Goal: Transaction & Acquisition: Purchase product/service

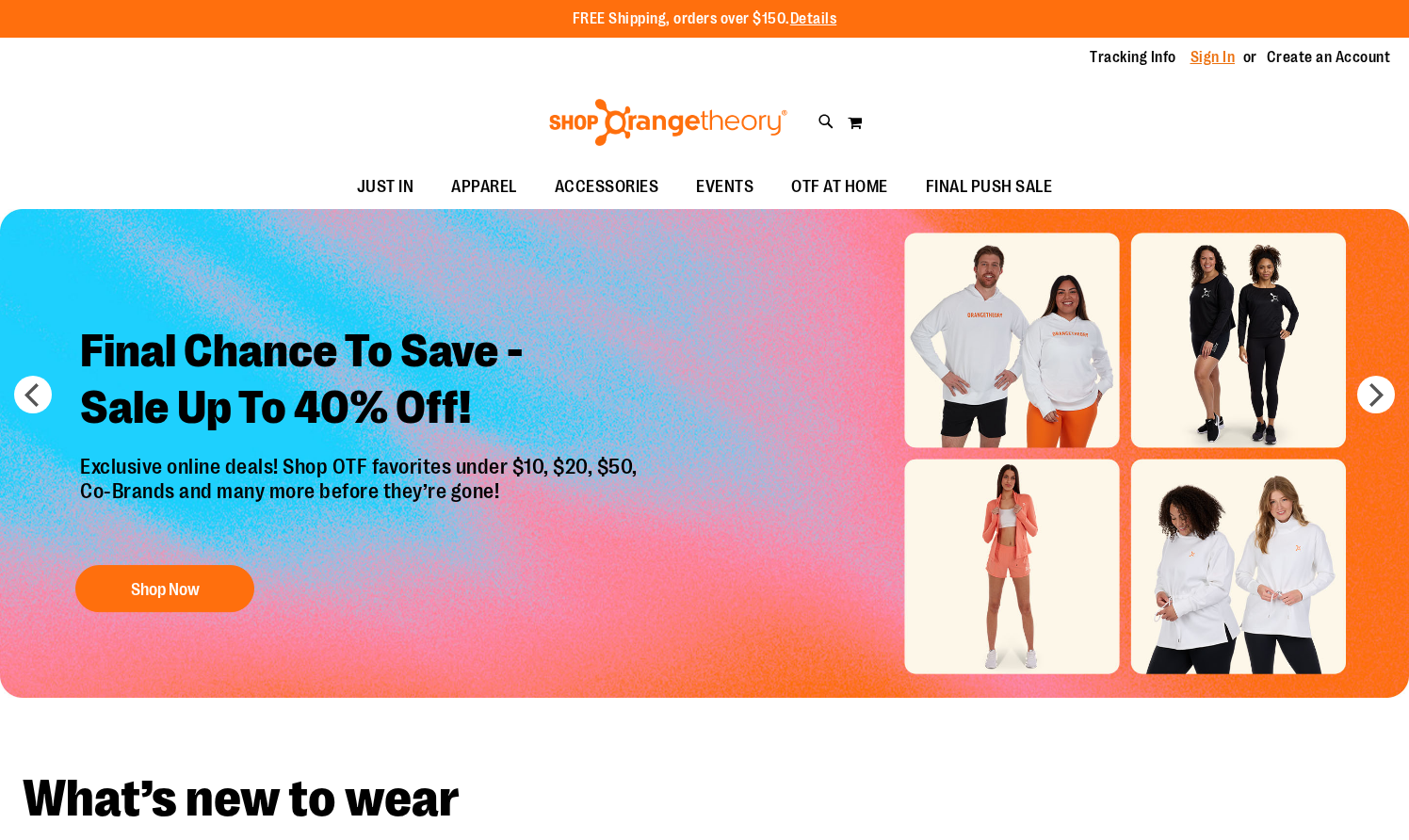
click at [1180, 54] on link "Sign In" at bounding box center [1213, 57] width 45 height 21
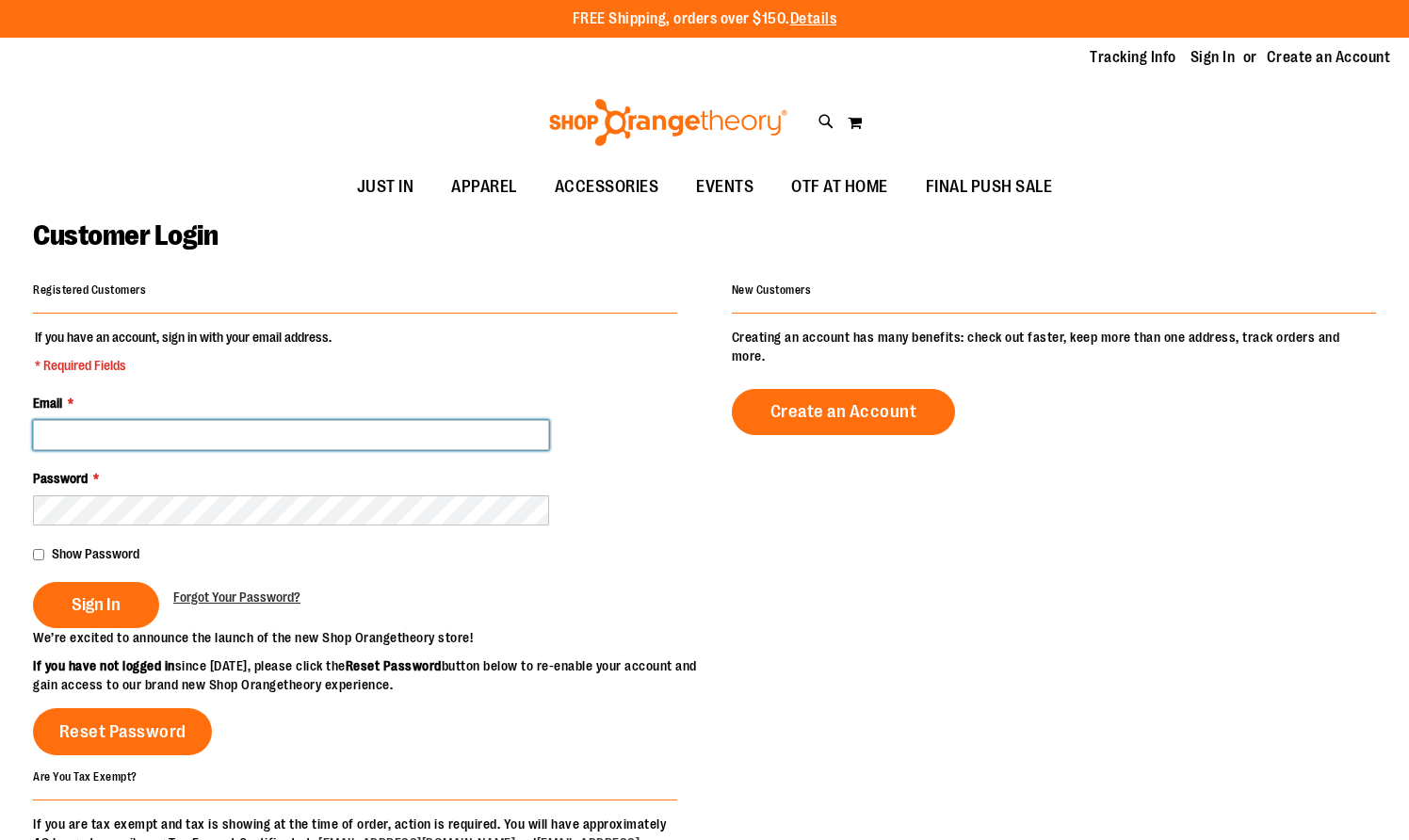
type input "**********"
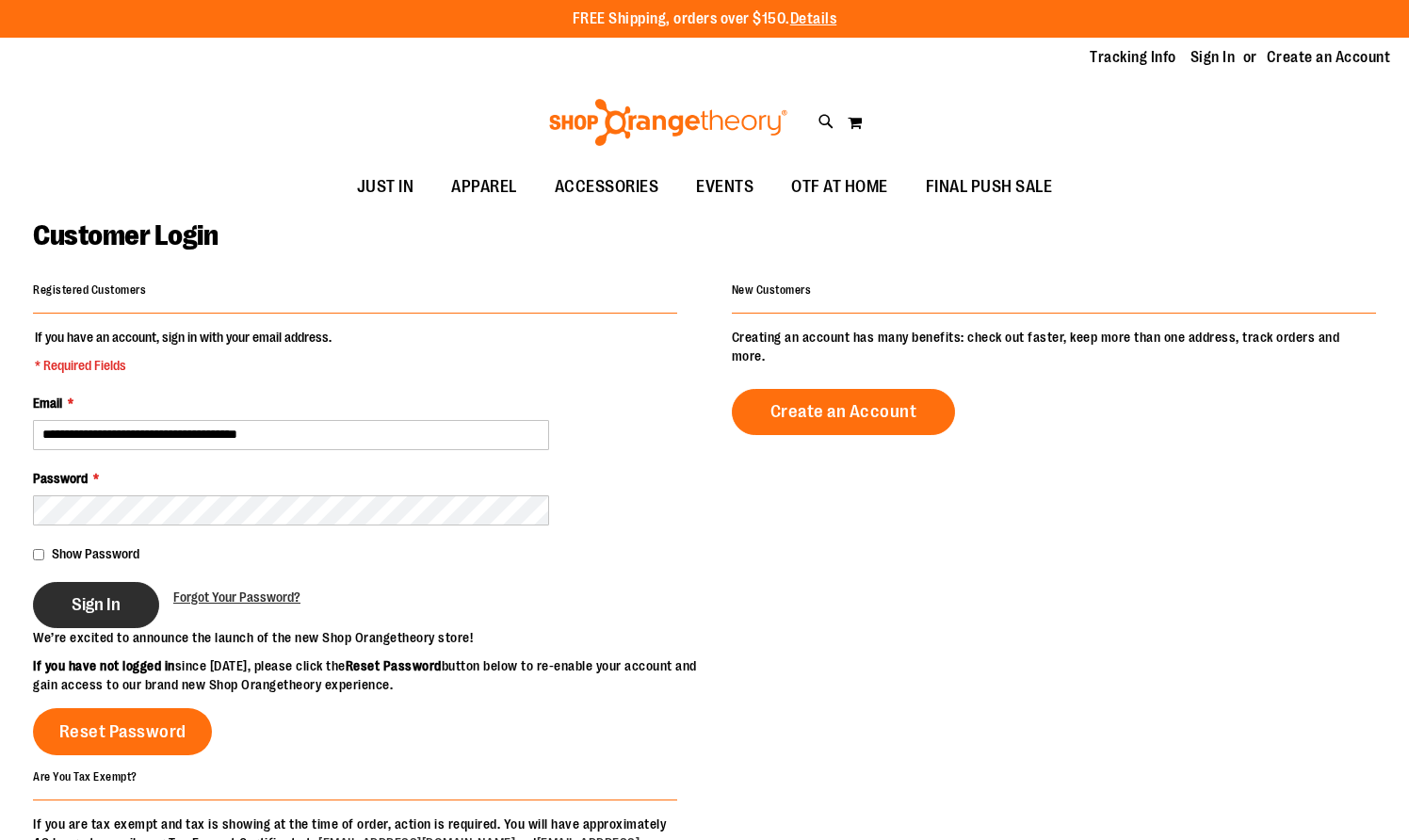
click at [91, 605] on span "Sign In" at bounding box center [97, 604] width 49 height 21
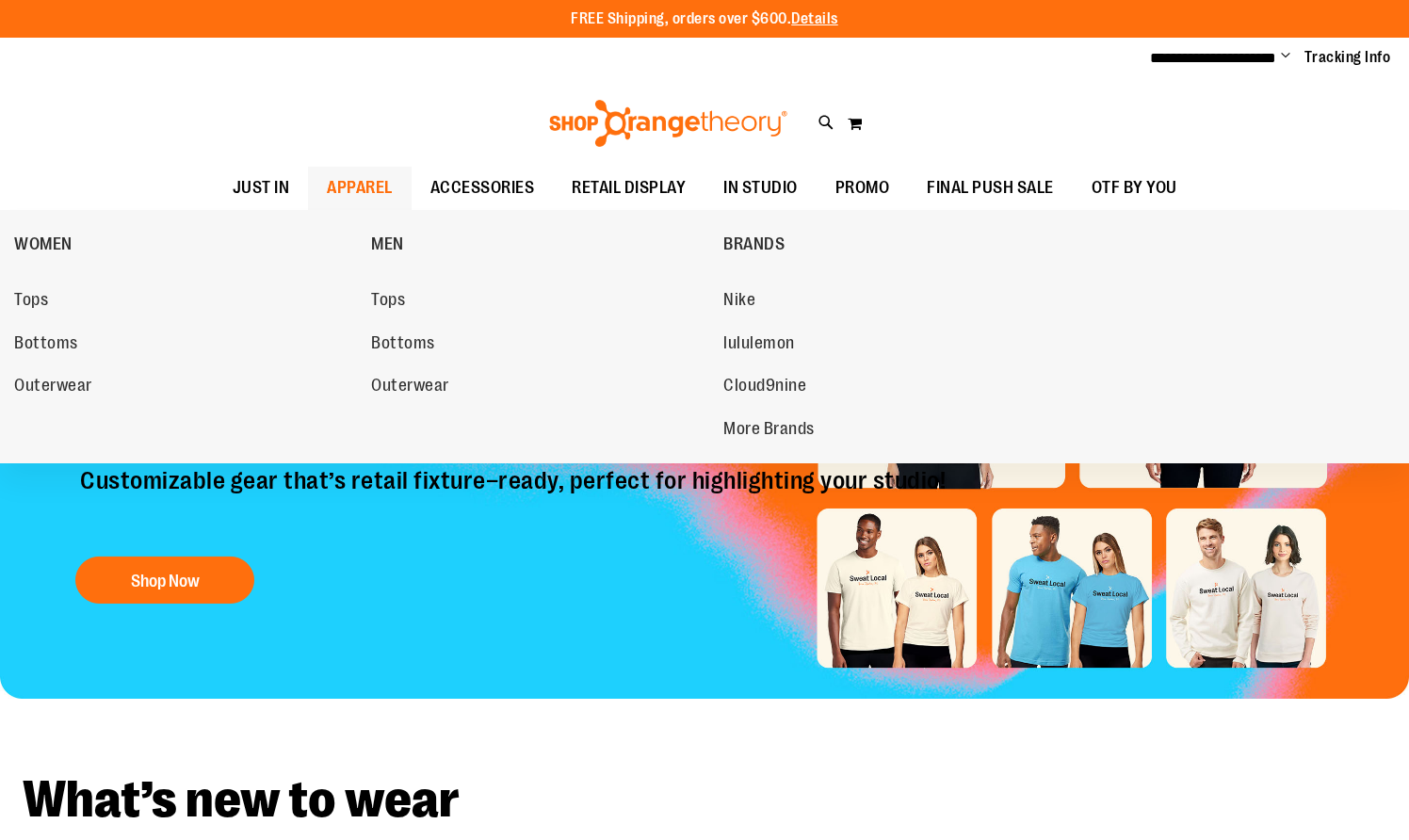
click at [354, 182] on span "APPAREL" at bounding box center [359, 187] width 66 height 42
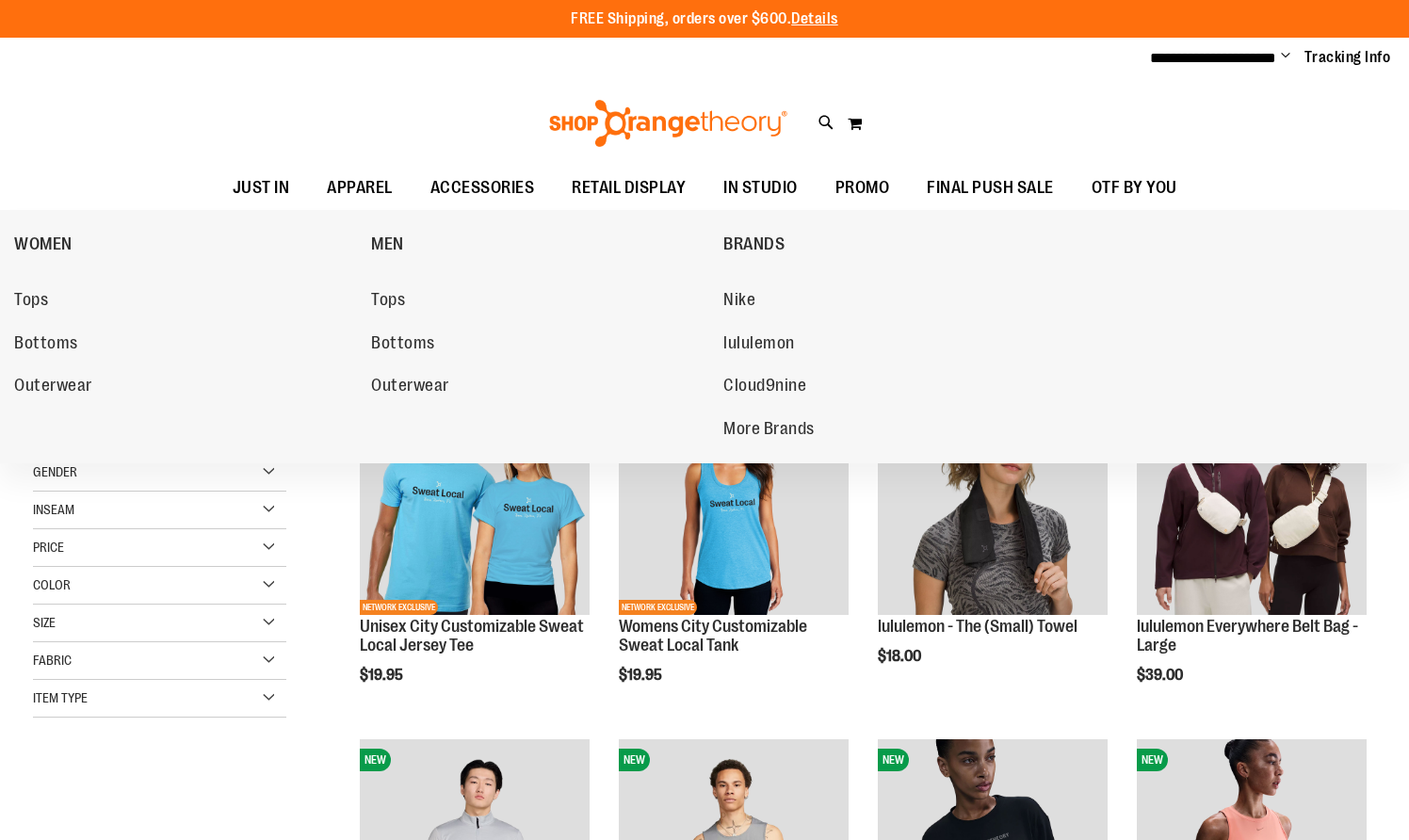
click at [362, 177] on span "APPAREL" at bounding box center [359, 187] width 66 height 42
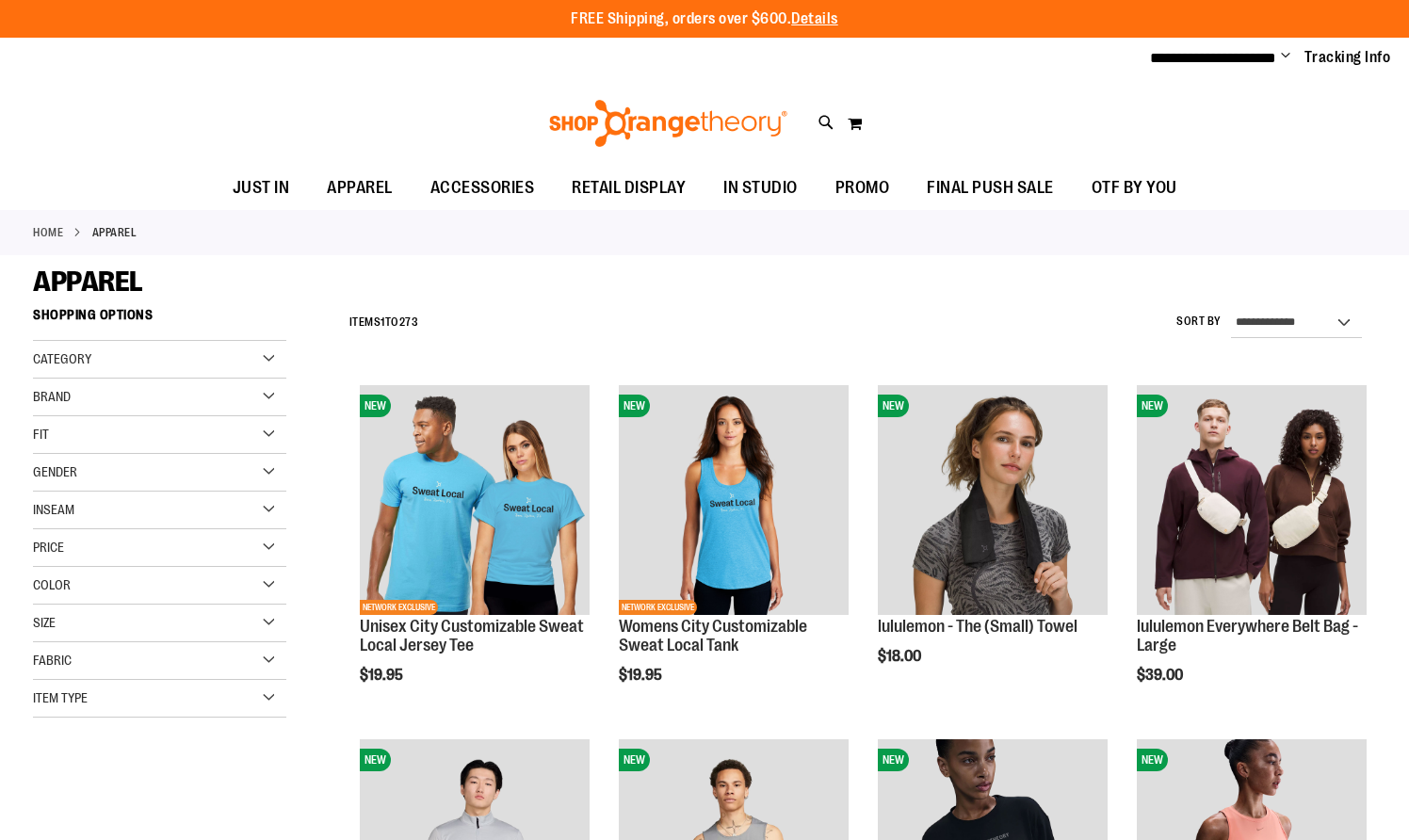
click at [364, 191] on span "APPAREL" at bounding box center [359, 187] width 66 height 42
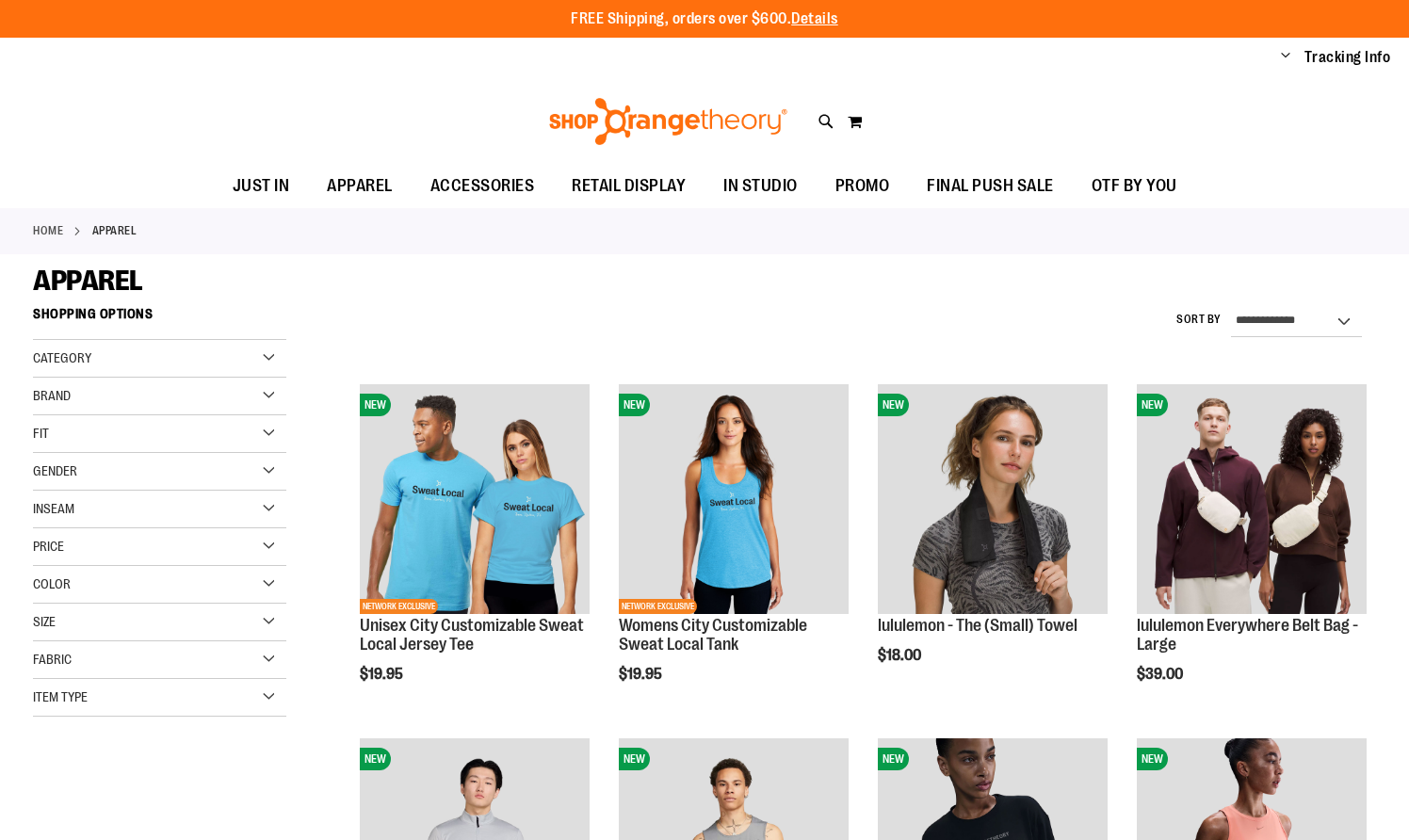
click at [341, 179] on span "APPAREL" at bounding box center [359, 185] width 66 height 42
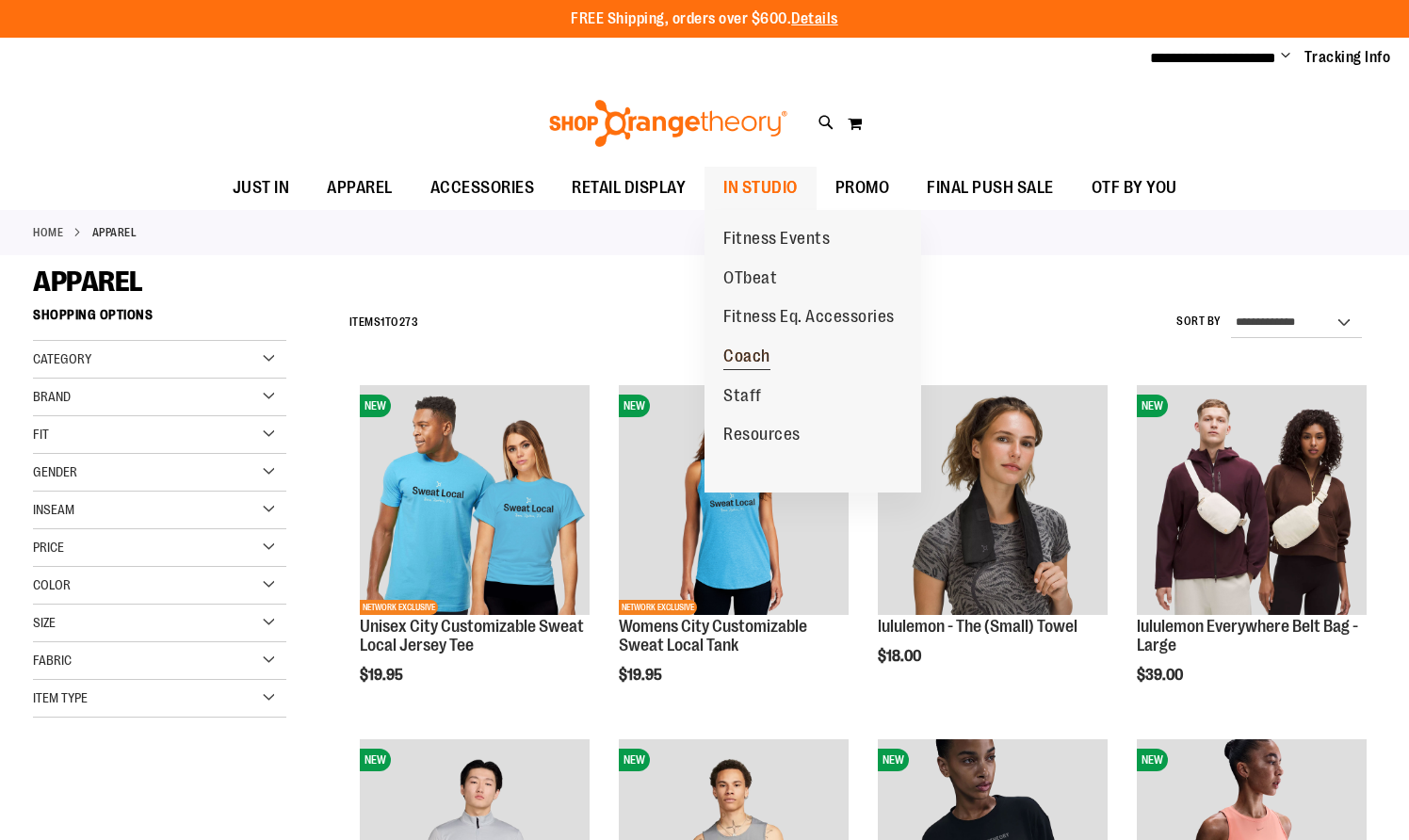
click at [742, 356] on span "Coach" at bounding box center [746, 358] width 47 height 24
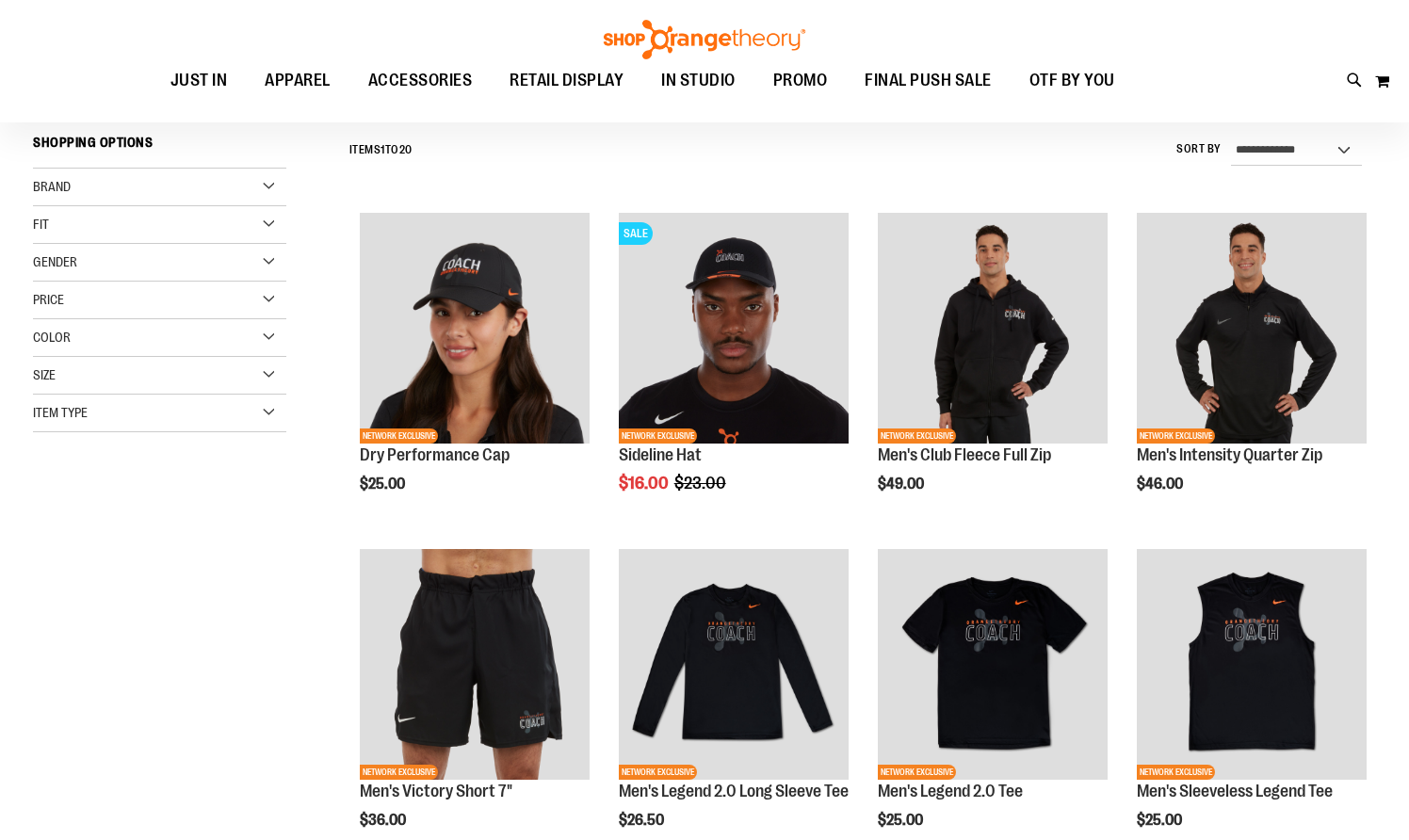
scroll to position [174, 0]
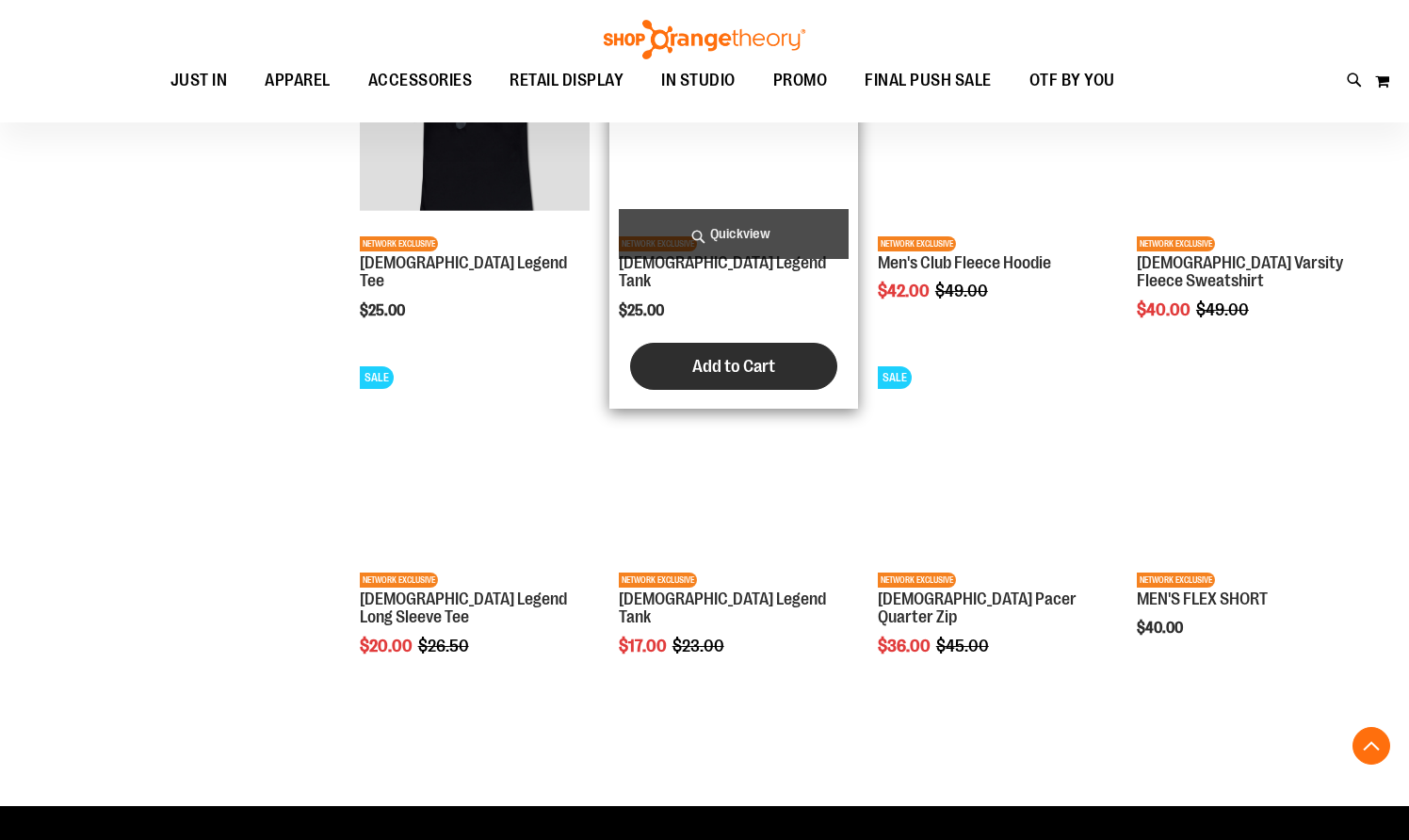
scroll to position [1372, 0]
